Goal: Information Seeking & Learning: Learn about a topic

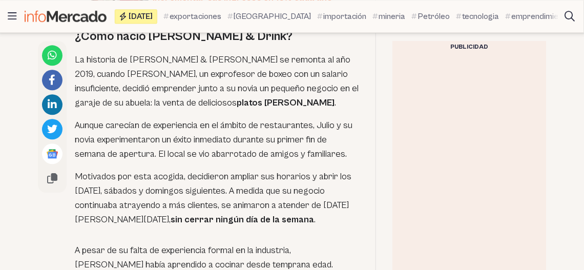
scroll to position [753, 0]
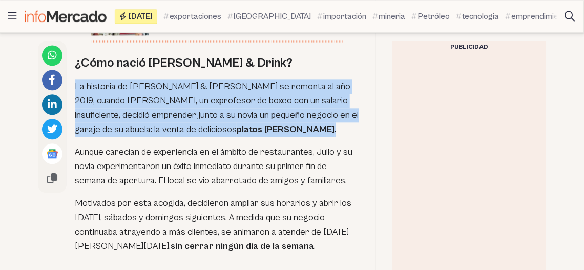
drag, startPoint x: 76, startPoint y: 76, endPoint x: 280, endPoint y: 118, distance: 208.6
click at [280, 118] on p "La historia de [PERSON_NAME] & [PERSON_NAME] se remonta al año 2019, cuando [PE…" at bounding box center [217, 107] width 284 height 57
drag, startPoint x: 211, startPoint y: 111, endPoint x: 205, endPoint y: 111, distance: 5.6
copy p "La historia de [PERSON_NAME] & [PERSON_NAME] se remonta al año 2019, cuando [PE…"
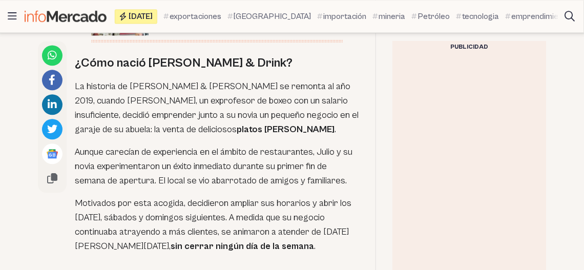
click at [153, 55] on h2 "¿Cómo nació [PERSON_NAME] & Drink?" at bounding box center [217, 63] width 284 height 16
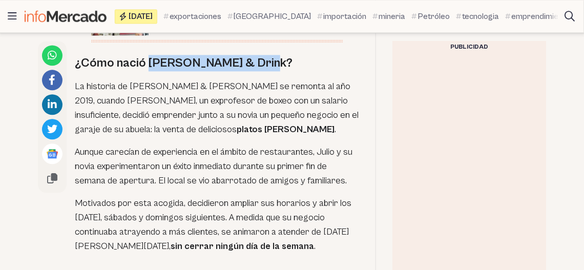
drag, startPoint x: 150, startPoint y: 48, endPoint x: 248, endPoint y: 54, distance: 99.0
click at [248, 55] on h2 "¿Cómo nació [PERSON_NAME] & Drink?" at bounding box center [217, 63] width 284 height 16
copy h2 "Rukito Grill & Drink"
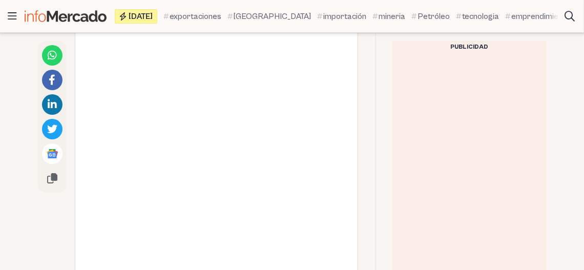
scroll to position [892, 0]
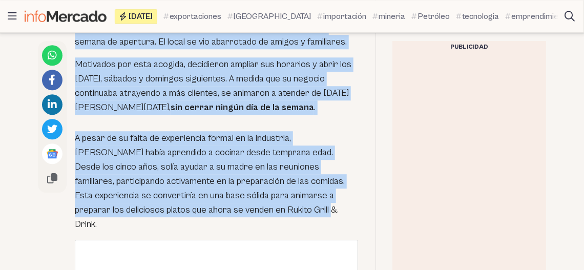
drag, startPoint x: 74, startPoint y: 75, endPoint x: 196, endPoint y: 197, distance: 172.4
copy div "Lo ipsumdol si Ametco Adipi & Elits do eiusmod te inc 5669, utlabo Etdol Magna …"
